Goal: Task Accomplishment & Management: Manage account settings

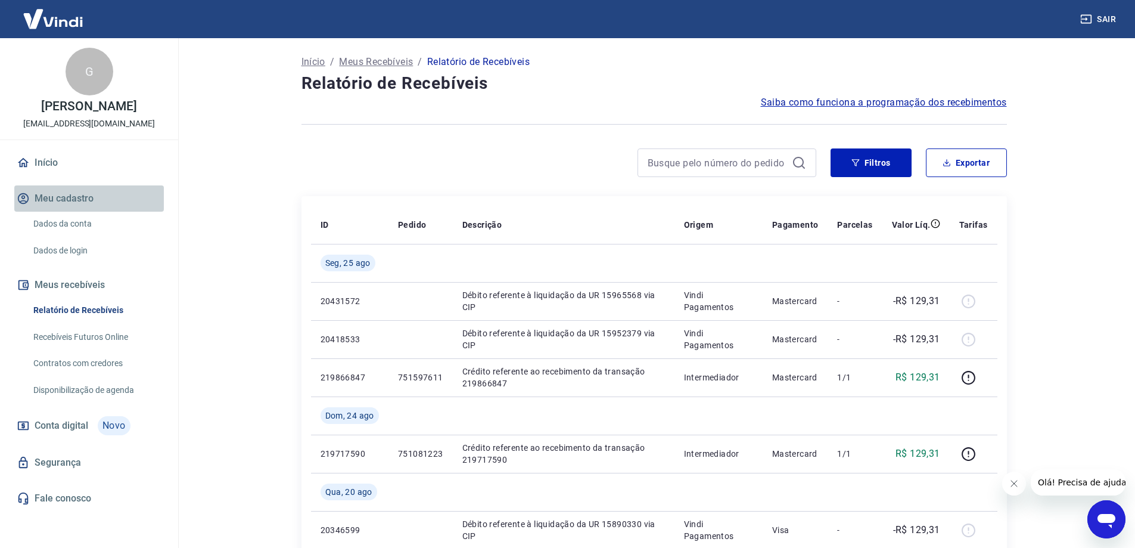
click at [73, 193] on button "Meu cadastro" at bounding box center [89, 198] width 150 height 26
click at [76, 226] on link "Dados da conta" at bounding box center [96, 224] width 135 height 24
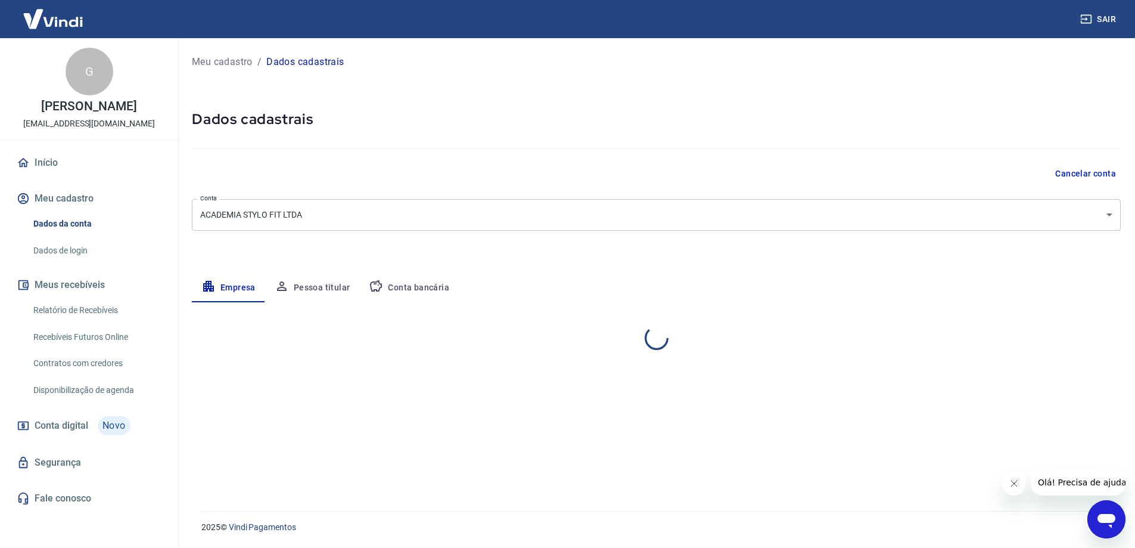
select select "MG"
select select "business"
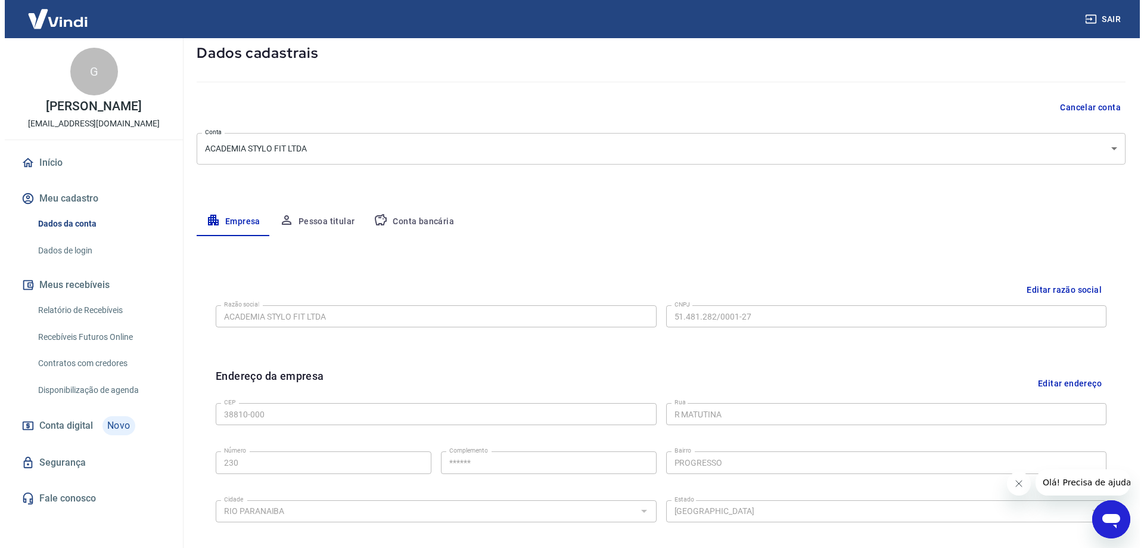
scroll to position [14, 0]
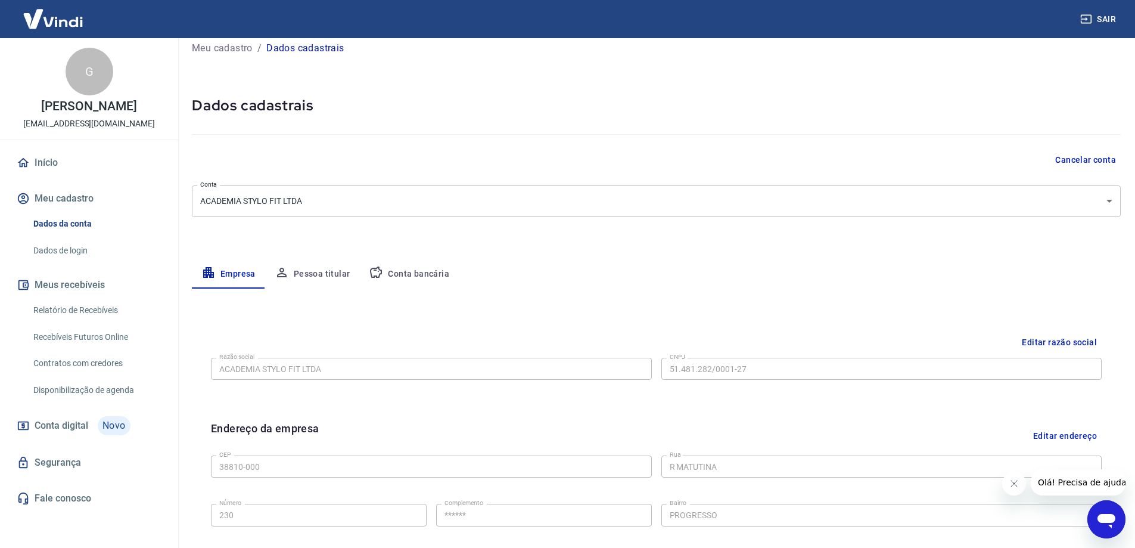
click at [66, 250] on link "Dados de login" at bounding box center [96, 250] width 135 height 24
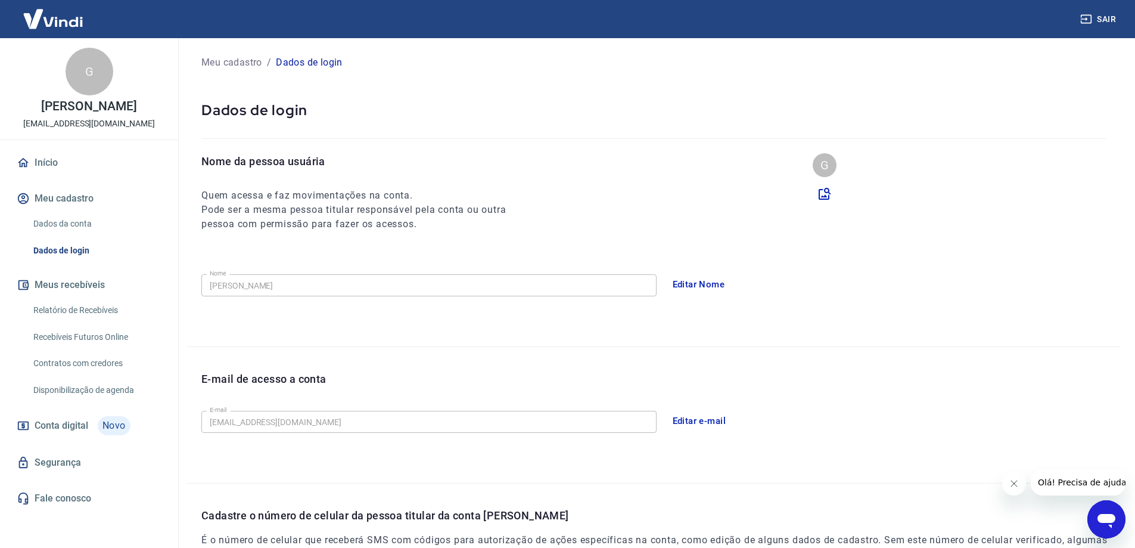
click at [88, 85] on div "G" at bounding box center [90, 72] width 48 height 48
click at [64, 17] on img at bounding box center [52, 19] width 77 height 36
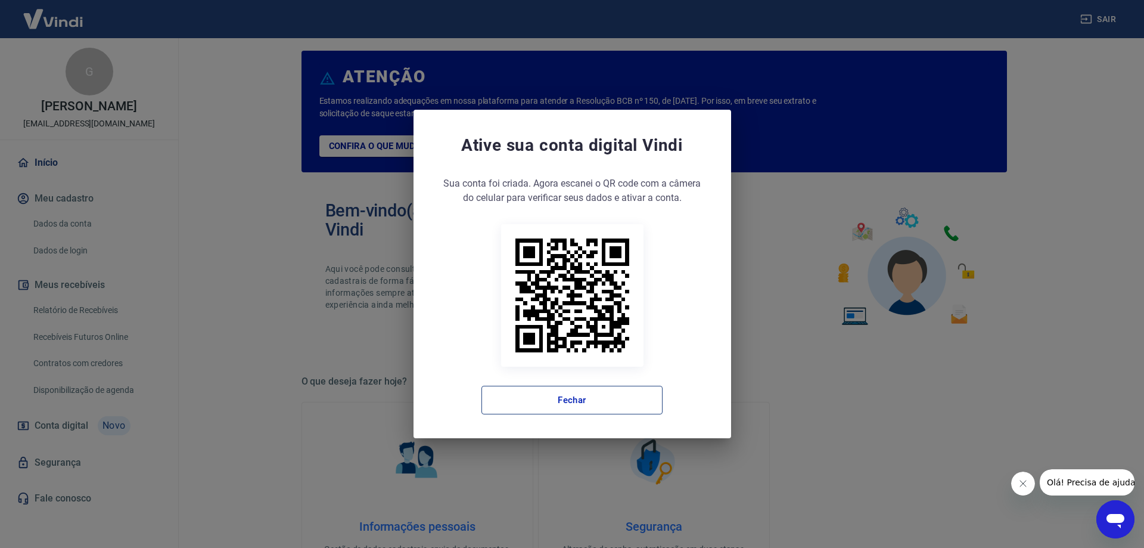
click at [578, 402] on button "Fechar" at bounding box center [572, 400] width 181 height 29
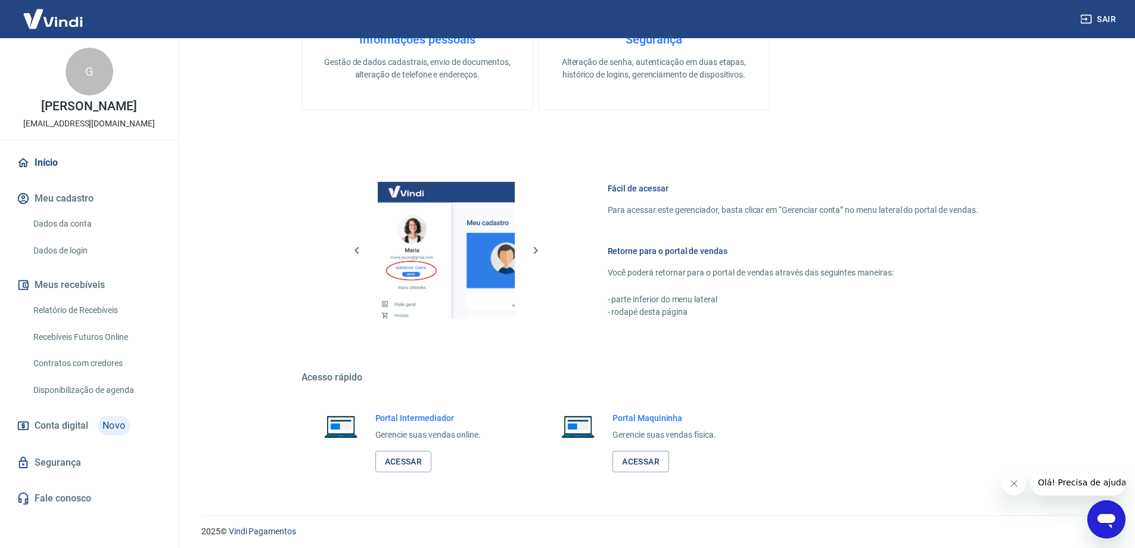
scroll to position [505, 0]
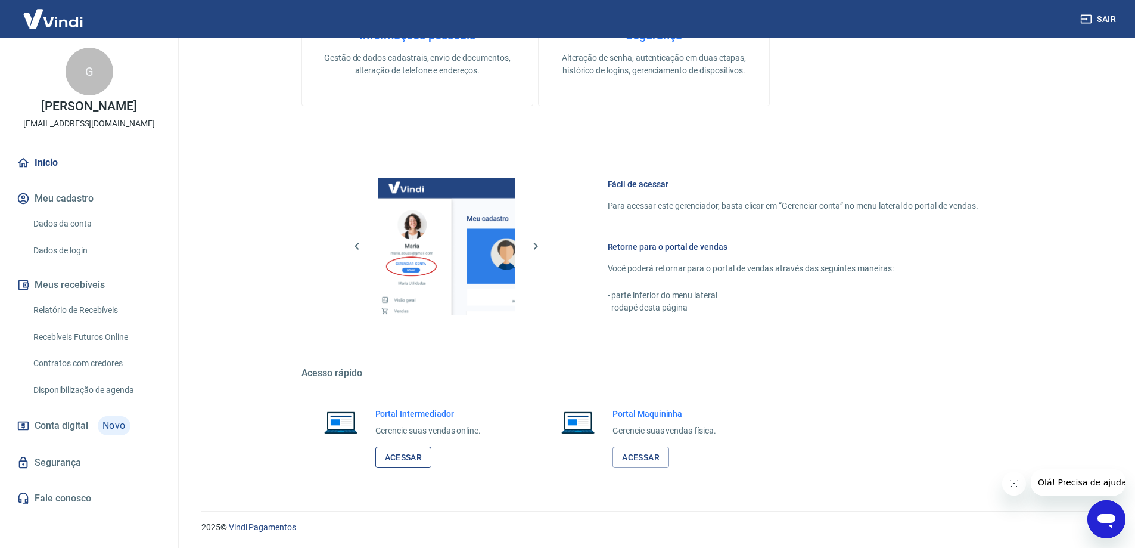
click at [399, 462] on link "Acessar" at bounding box center [403, 457] width 57 height 22
